Goal: Task Accomplishment & Management: Complete application form

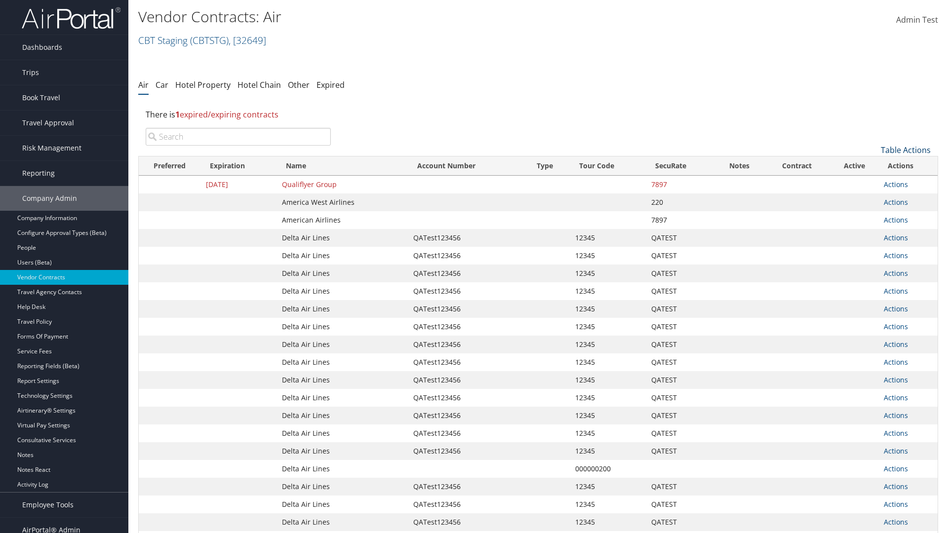
click at [905, 150] on link "Table Actions" at bounding box center [905, 150] width 50 height 11
click at [872, 165] on link "Create New Contract" at bounding box center [872, 165] width 130 height 17
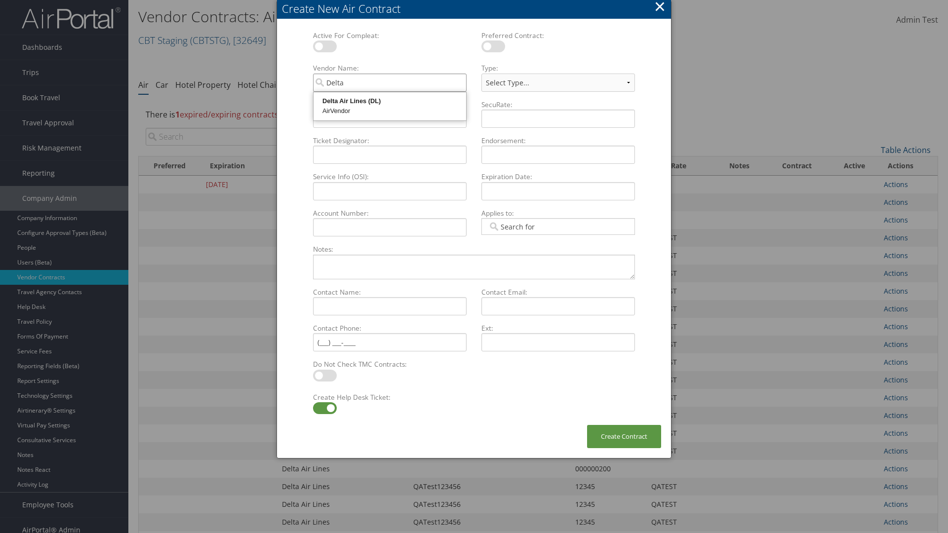
type input "Delta Air Lines"
select select "[object Object]"
type input "Delta Air Lines"
type input "QATest123456"
type input "12345"
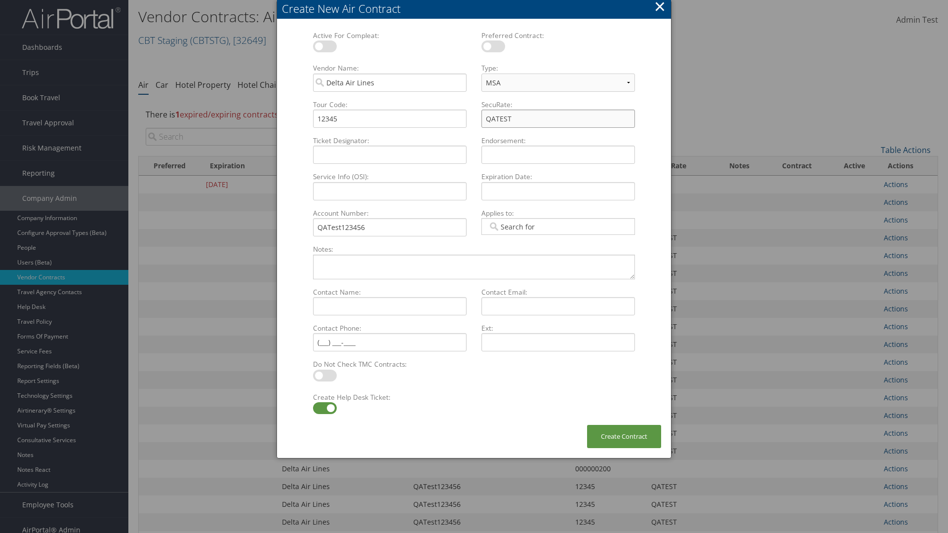
type input "QATEST"
click at [324, 408] on label at bounding box center [325, 408] width 24 height 12
click at [324, 408] on input "checkbox" at bounding box center [321, 410] width 6 height 6
checkbox input "false"
type input "04/01/2024"
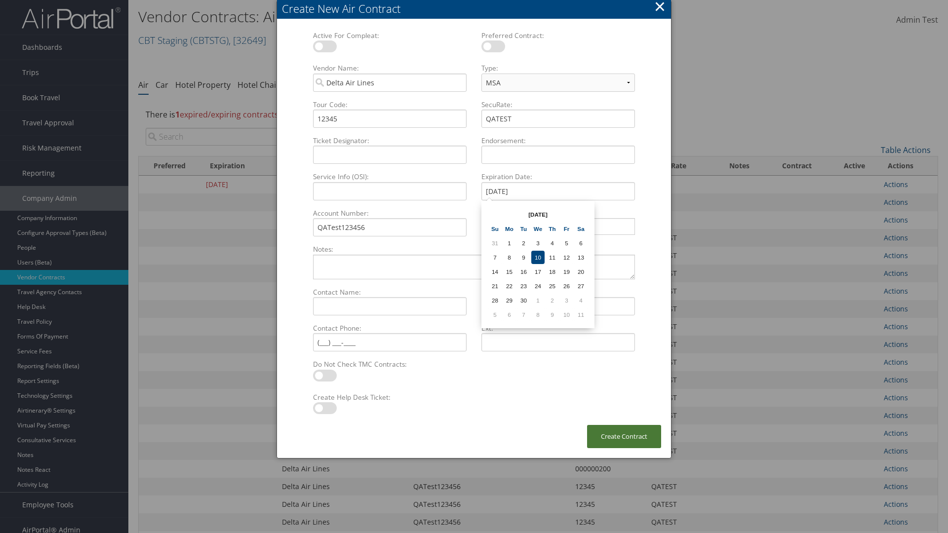
click at [624, 436] on button "Create Contract" at bounding box center [624, 436] width 74 height 23
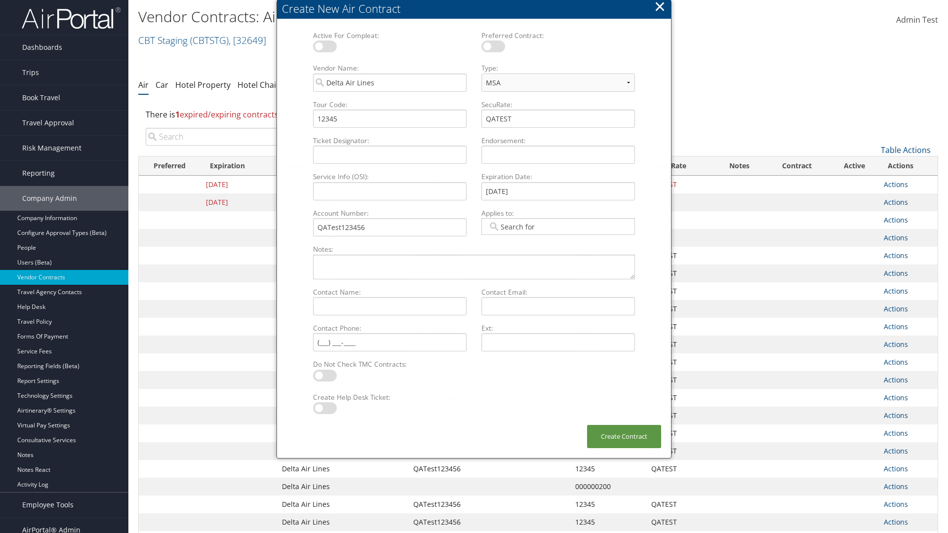
click at [238, 137] on input "search" at bounding box center [238, 137] width 185 height 18
type input "QATest123456"
